Goal: Transaction & Acquisition: Obtain resource

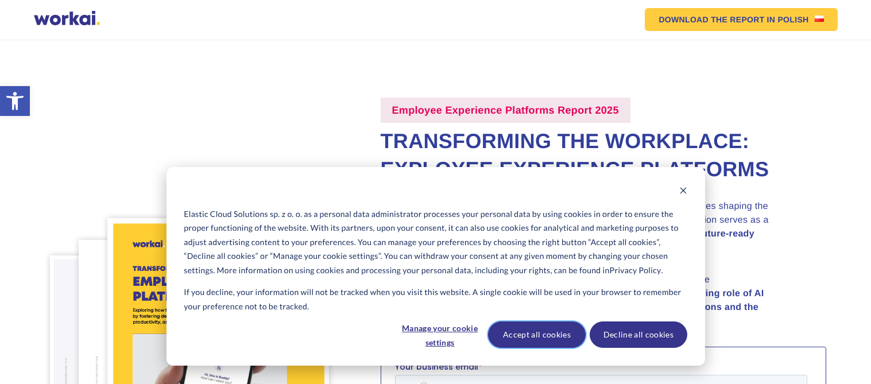
click at [557, 336] on button "Accept all cookies" at bounding box center [537, 334] width 98 height 26
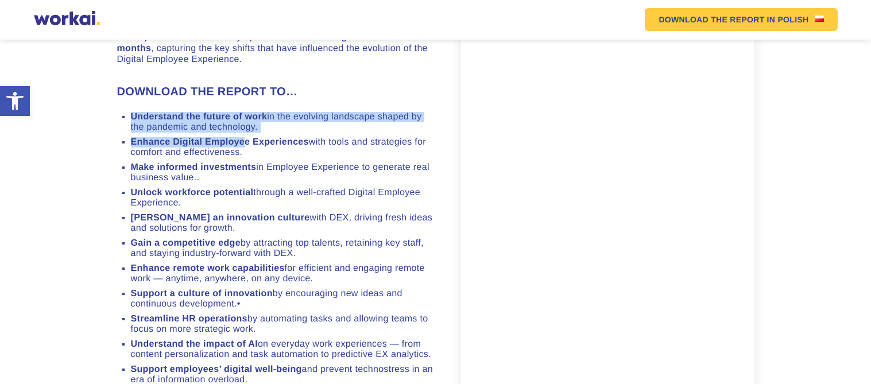
scroll to position [903, 0]
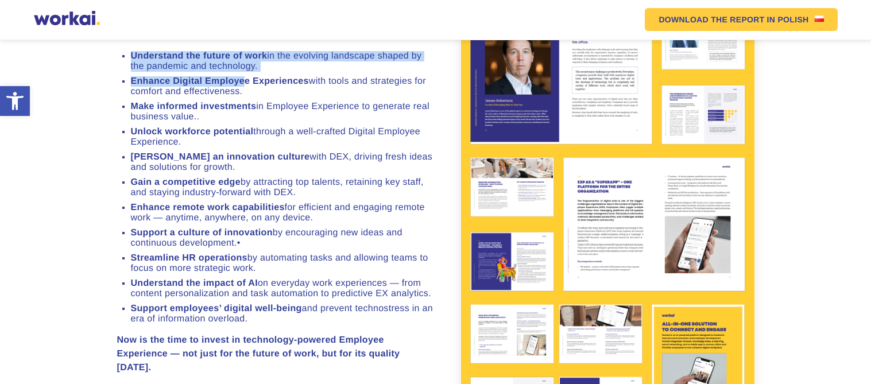
drag, startPoint x: 261, startPoint y: 53, endPoint x: 243, endPoint y: 95, distance: 46.0
click at [243, 95] on div "DOWNLOAD THE REPORT TO… Understand the future of work in the evolving landscape…" at bounding box center [276, 198] width 318 height 352
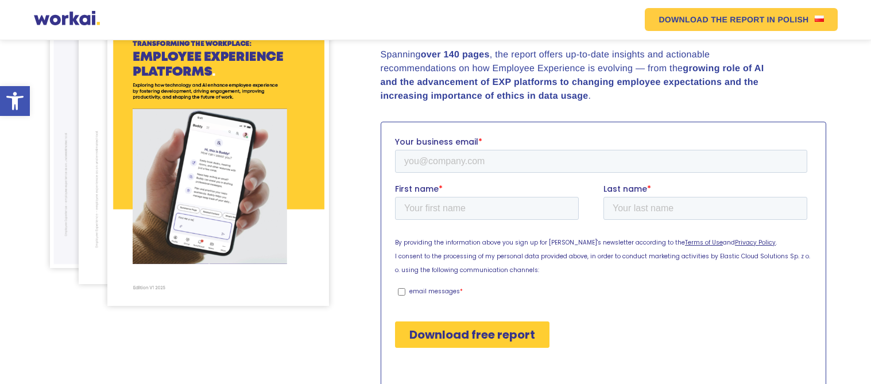
scroll to position [252, 0]
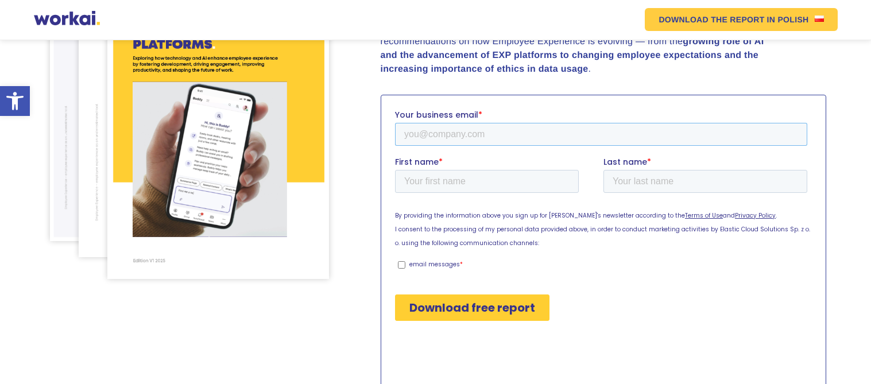
click at [489, 142] on input "Your business email *" at bounding box center [600, 133] width 412 height 23
click at [431, 134] on input "[EMAIL_ADDRESS][DOMAIN_NAME]" at bounding box center [600, 133] width 412 height 23
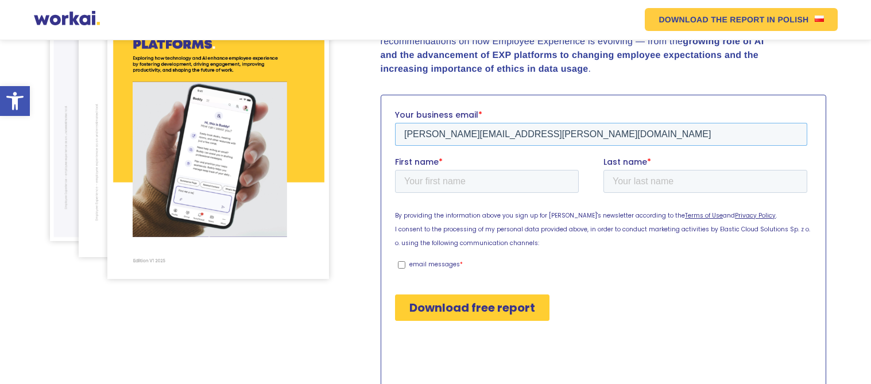
type input "[PERSON_NAME][EMAIL_ADDRESS][PERSON_NAME][DOMAIN_NAME]"
click at [491, 183] on input "First name *" at bounding box center [486, 180] width 184 height 23
type input "[PERSON_NAME]"
click at [643, 177] on input "Last name *" at bounding box center [705, 180] width 204 height 23
type input "[PERSON_NAME]"
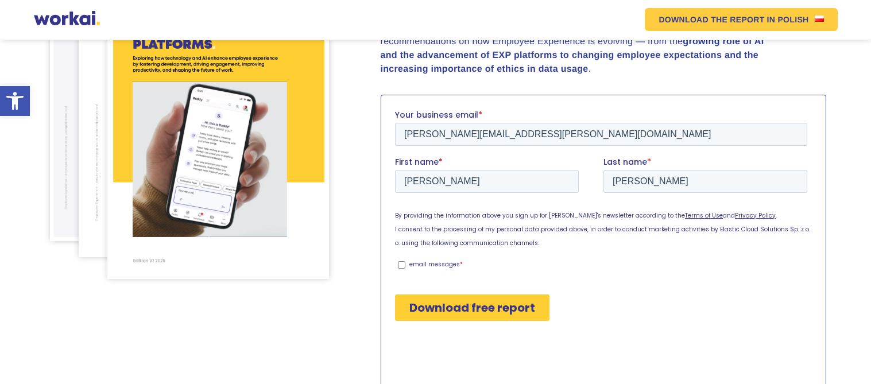
click at [524, 300] on input "Download free report" at bounding box center [471, 307] width 154 height 26
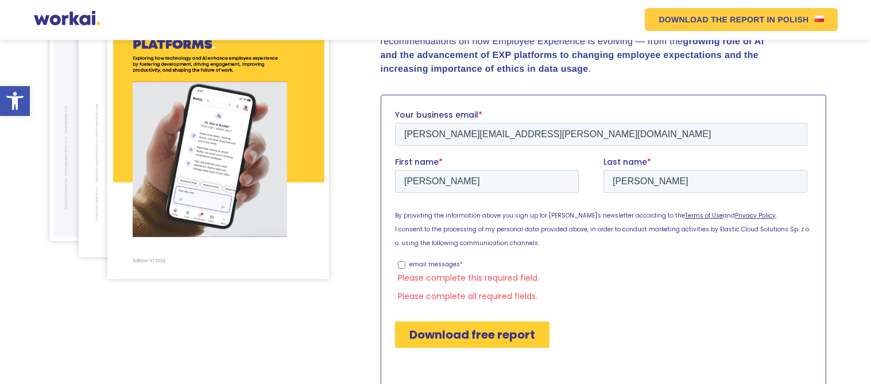
click at [424, 259] on p "email messages" at bounding box center [434, 263] width 50 height 9
click at [405, 261] on input "email messages *" at bounding box center [400, 264] width 7 height 7
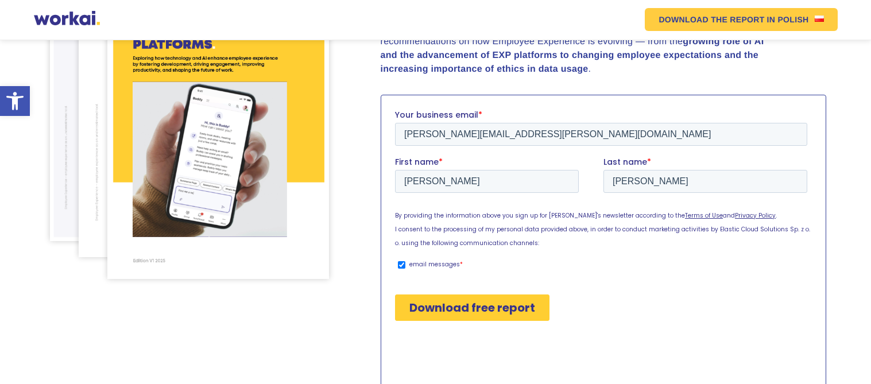
click at [428, 262] on p "email messages" at bounding box center [434, 263] width 50 height 9
click at [405, 262] on input "email messages *" at bounding box center [400, 264] width 7 height 7
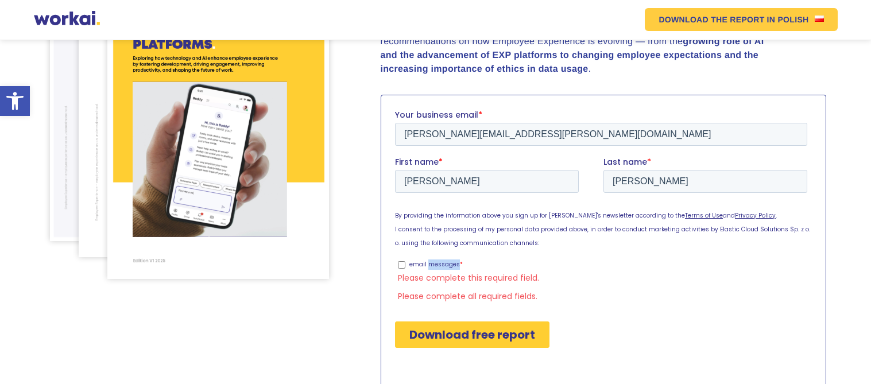
click at [428, 262] on p "email messages" at bounding box center [434, 263] width 50 height 9
click at [405, 262] on input "email messages *" at bounding box center [400, 264] width 7 height 7
checkbox input "true"
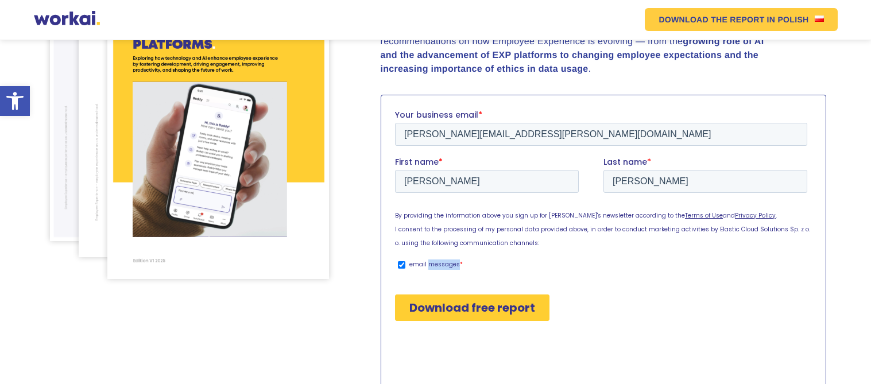
click at [451, 314] on input "Download free report" at bounding box center [471, 307] width 154 height 26
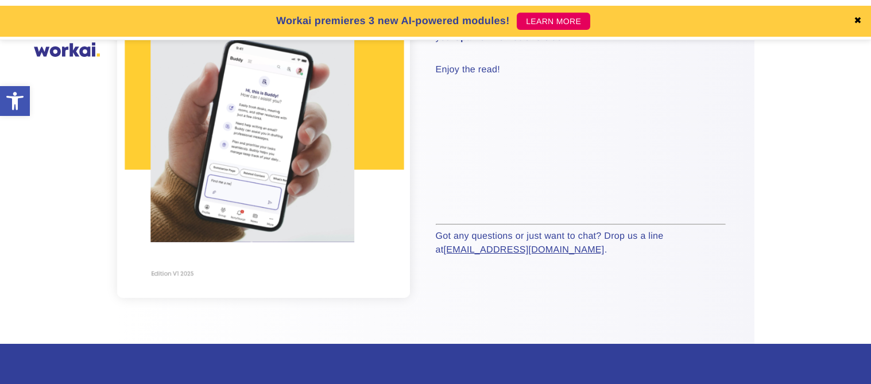
scroll to position [453, 0]
